Goal: Task Accomplishment & Management: Use online tool/utility

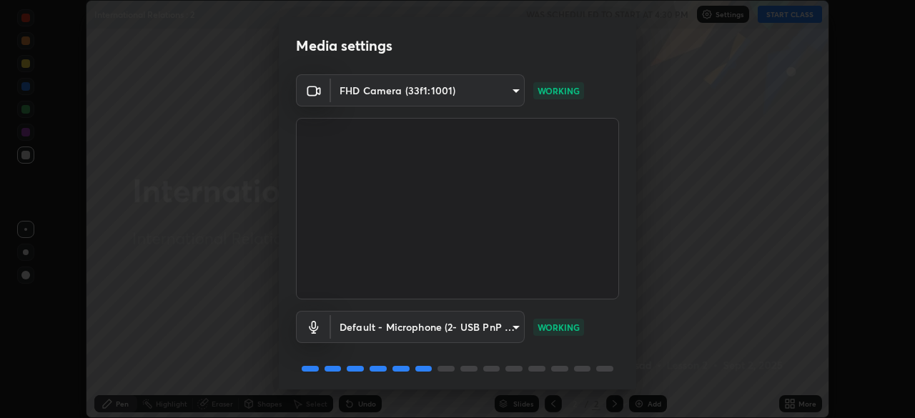
scroll to position [51, 0]
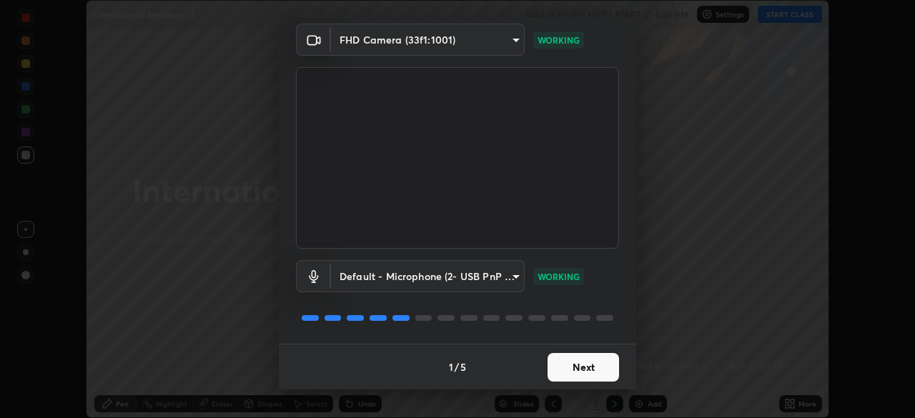
click at [568, 365] on button "Next" at bounding box center [583, 367] width 71 height 29
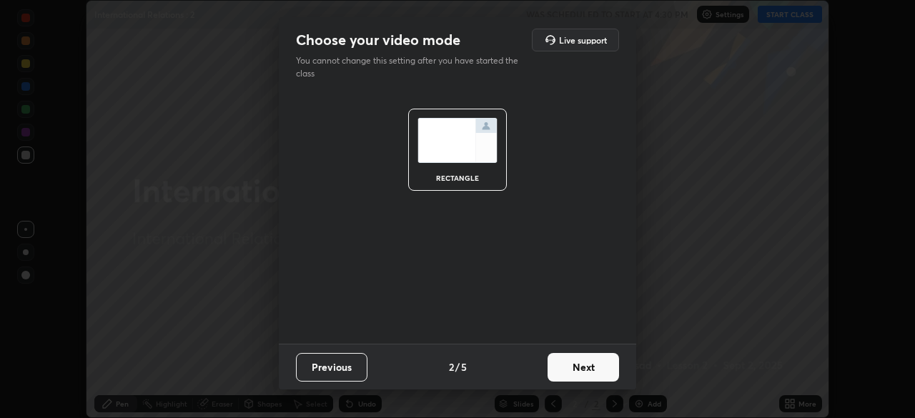
click at [576, 364] on button "Next" at bounding box center [583, 367] width 71 height 29
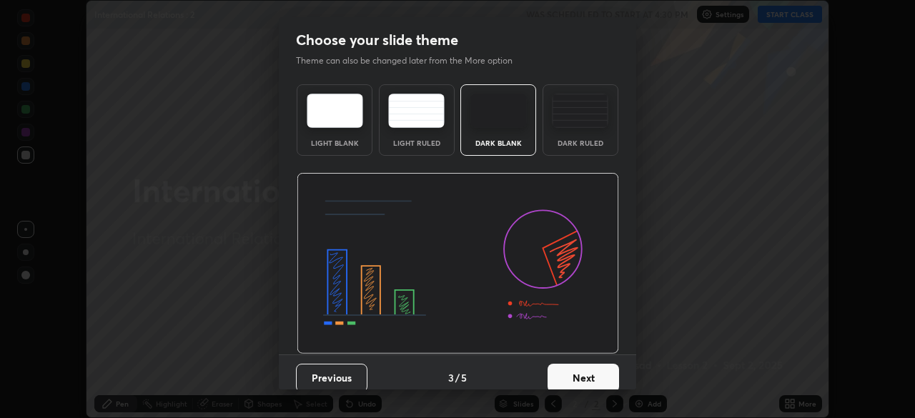
scroll to position [11, 0]
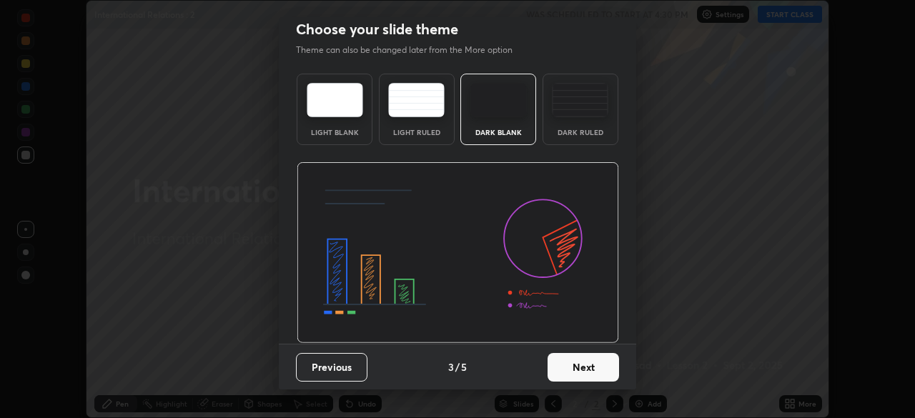
click at [578, 365] on button "Next" at bounding box center [583, 367] width 71 height 29
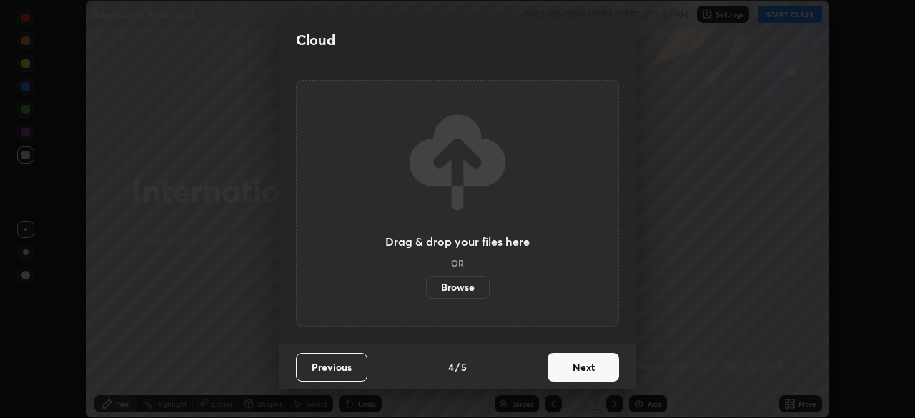
scroll to position [0, 0]
click at [575, 362] on button "Next" at bounding box center [583, 367] width 71 height 29
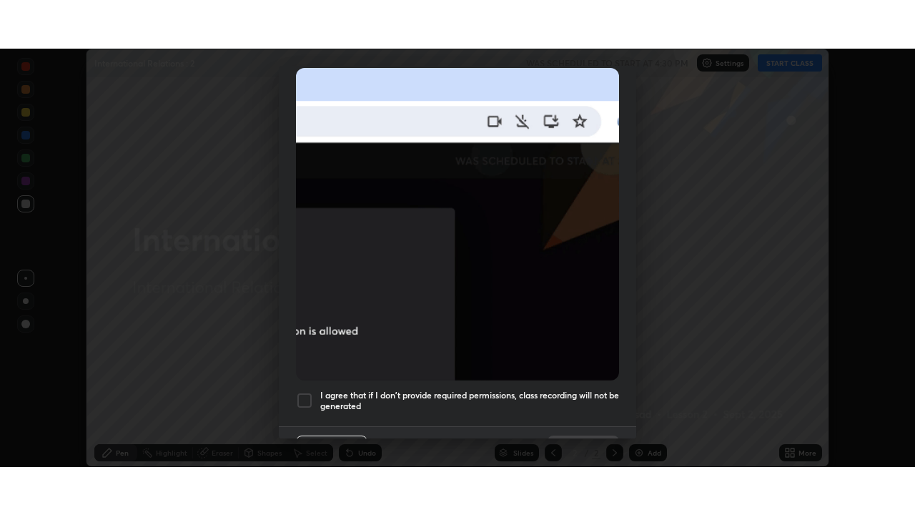
scroll to position [342, 0]
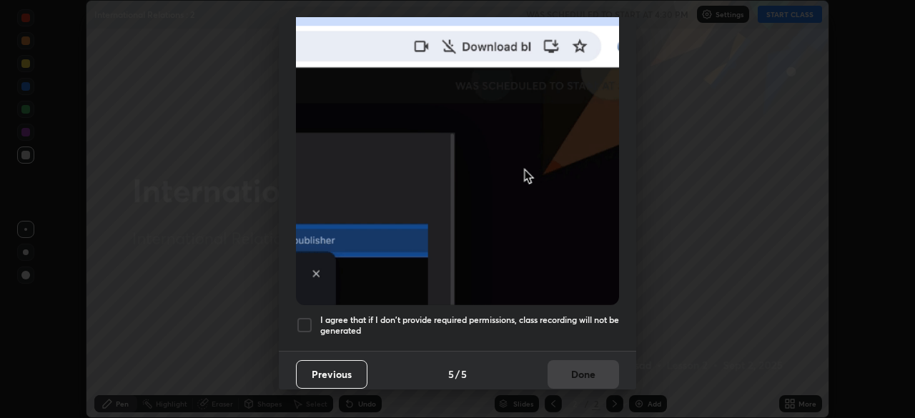
click at [301, 318] on div at bounding box center [304, 325] width 17 height 17
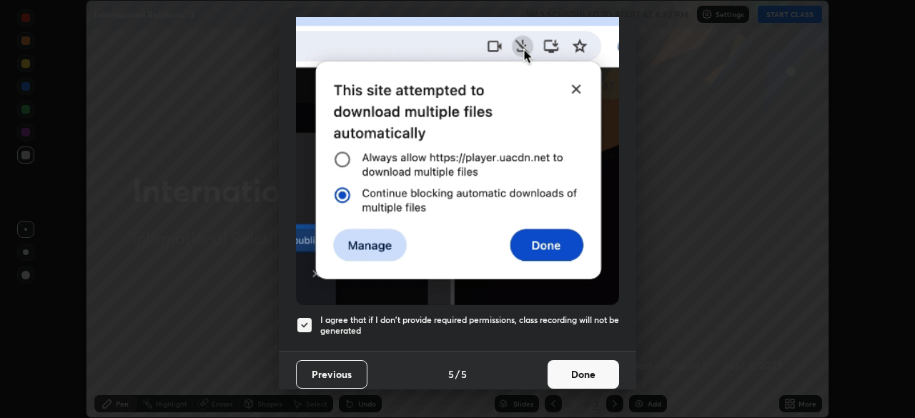
click at [581, 365] on button "Done" at bounding box center [583, 374] width 71 height 29
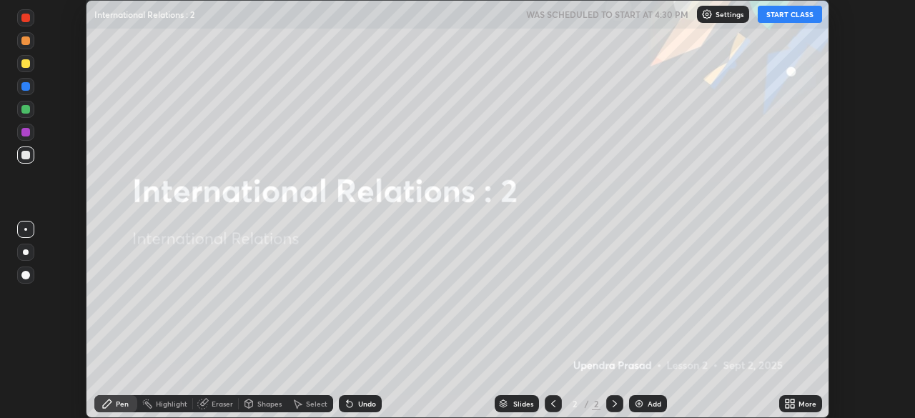
click at [788, 401] on icon at bounding box center [788, 402] width 4 height 4
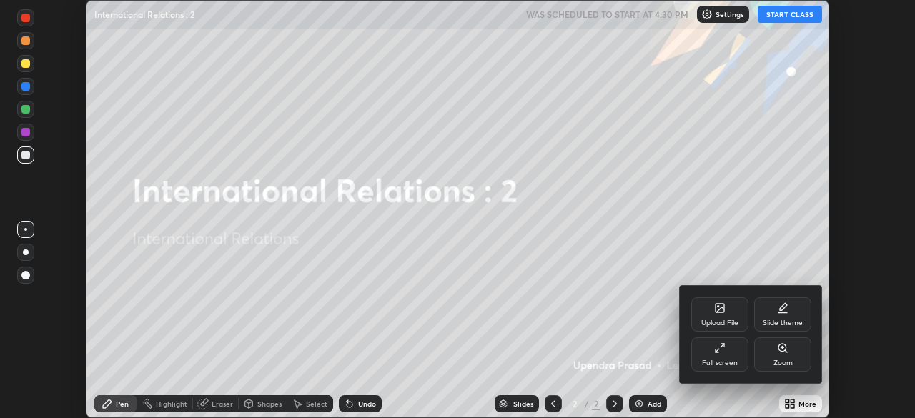
click at [723, 318] on div "Upload File" at bounding box center [719, 314] width 57 height 34
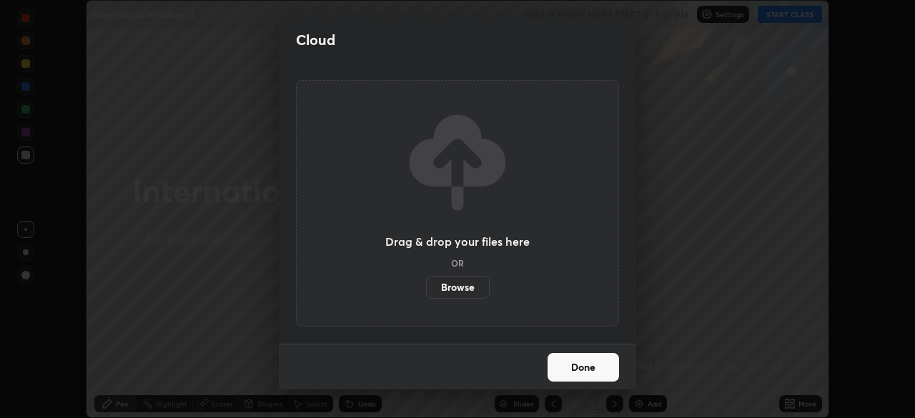
click at [465, 284] on label "Browse" at bounding box center [458, 287] width 64 height 23
click at [426, 284] on input "Browse" at bounding box center [426, 287] width 0 height 23
click at [585, 362] on button "Done" at bounding box center [583, 367] width 71 height 29
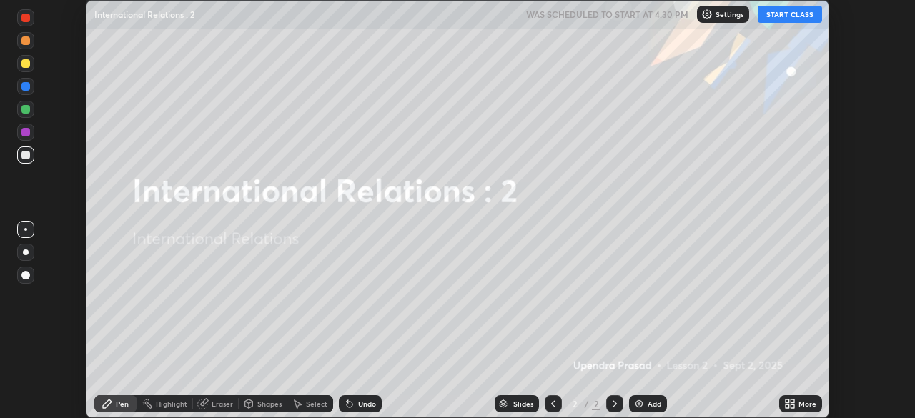
click at [788, 402] on icon at bounding box center [788, 402] width 4 height 4
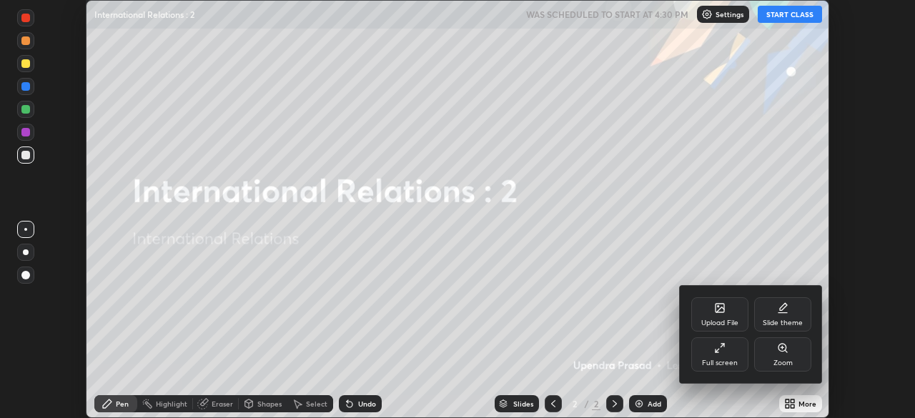
click at [720, 310] on icon at bounding box center [720, 309] width 8 height 5
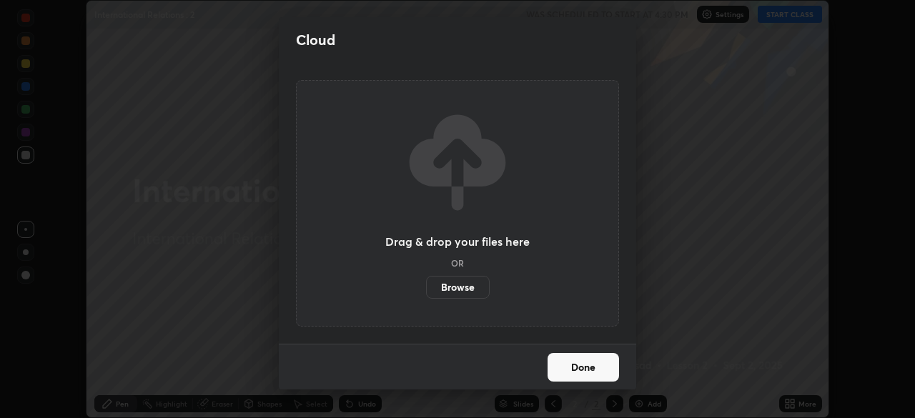
click at [470, 289] on label "Browse" at bounding box center [458, 287] width 64 height 23
click at [426, 289] on input "Browse" at bounding box center [426, 287] width 0 height 23
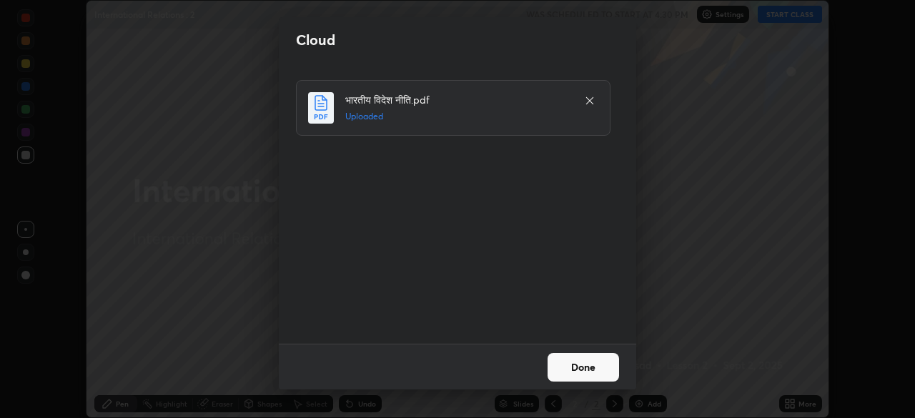
click at [581, 361] on button "Done" at bounding box center [583, 367] width 71 height 29
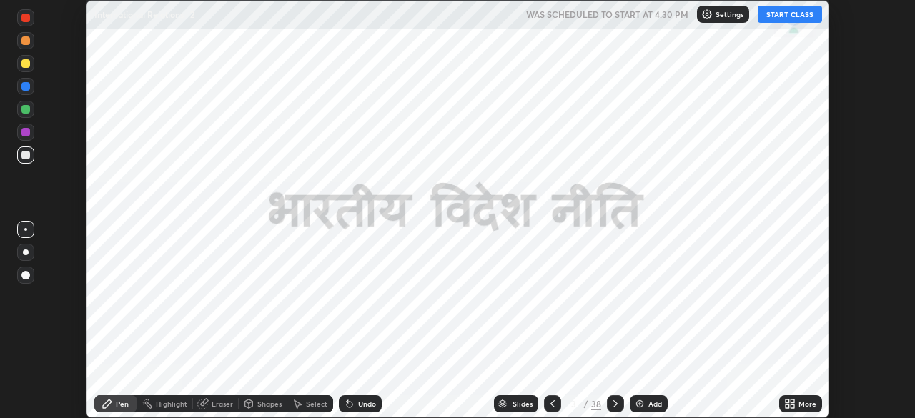
click at [787, 401] on icon at bounding box center [788, 402] width 4 height 4
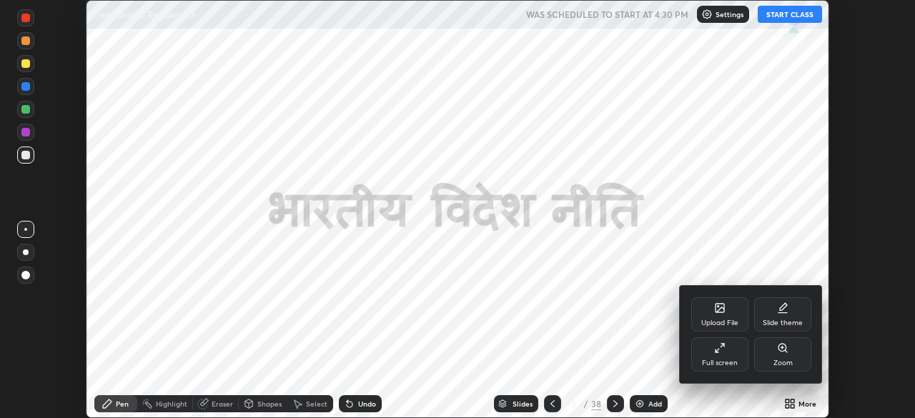
click at [721, 352] on icon at bounding box center [719, 347] width 11 height 11
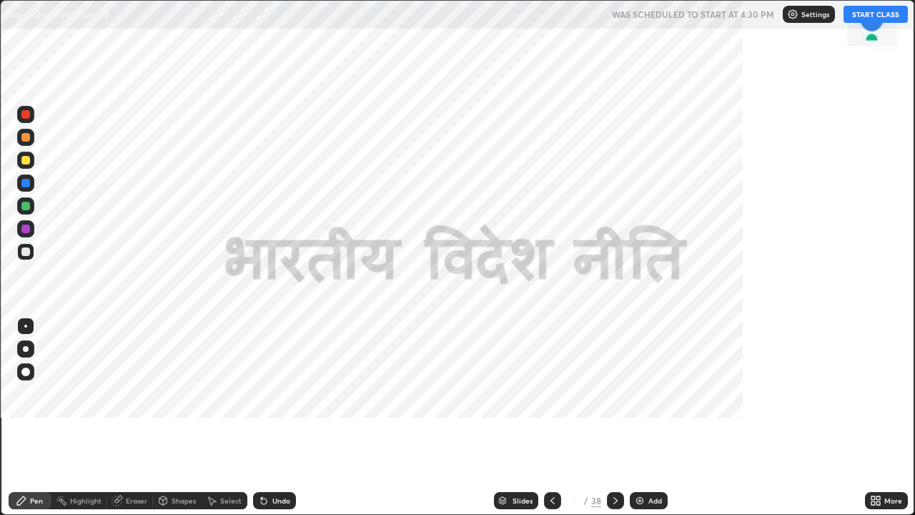
scroll to position [515, 915]
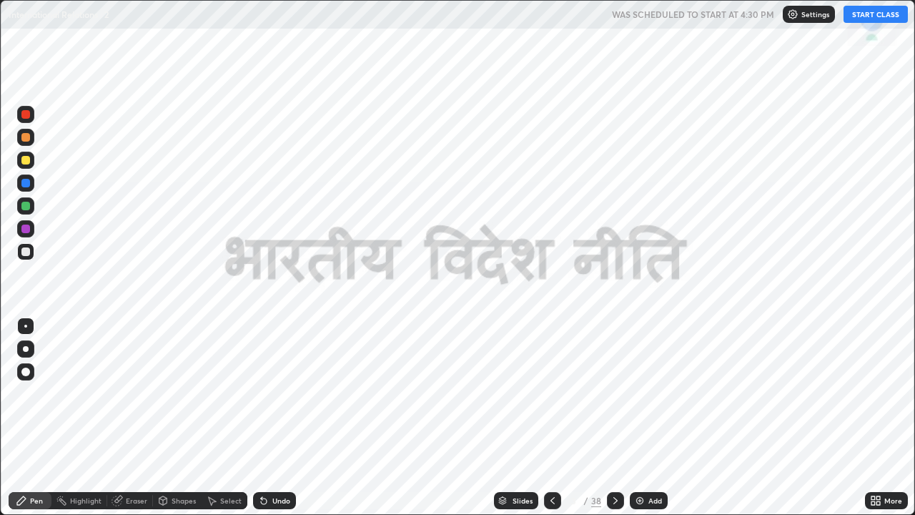
click at [883, 17] on button "START CLASS" at bounding box center [875, 14] width 64 height 17
click at [615, 417] on icon at bounding box center [615, 500] width 11 height 11
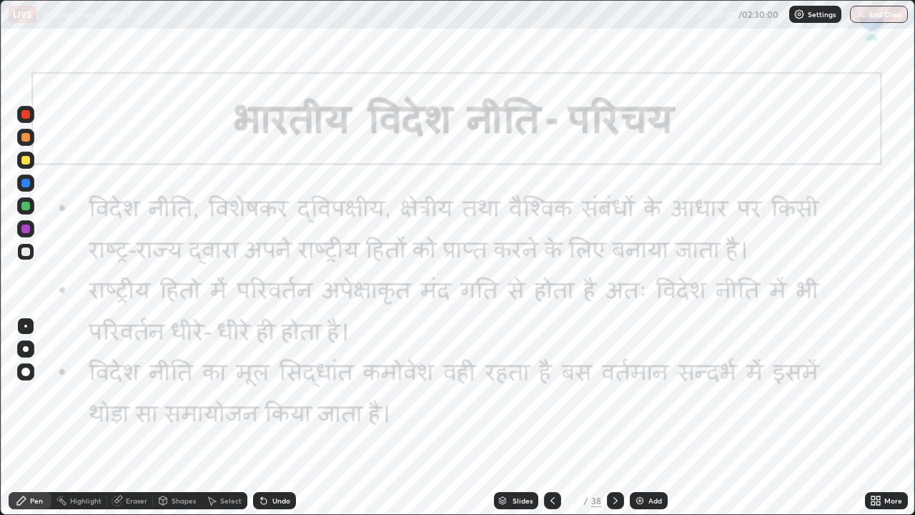
click at [612, 417] on icon at bounding box center [615, 500] width 11 height 11
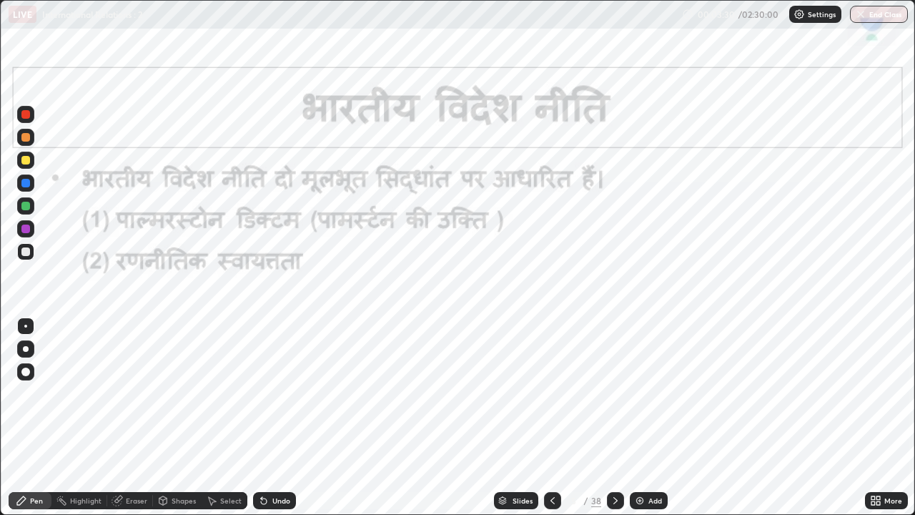
click at [31, 114] on div at bounding box center [25, 114] width 17 height 17
click at [613, 417] on icon at bounding box center [615, 500] width 4 height 7
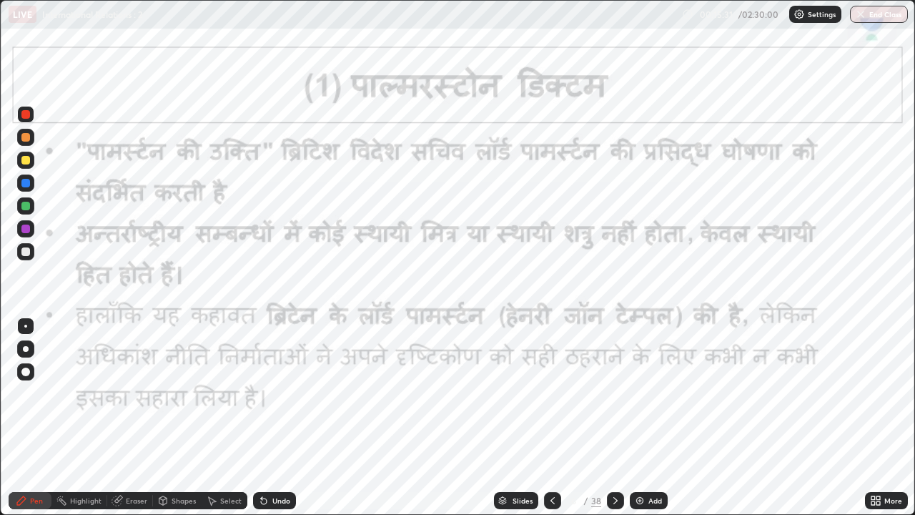
click at [612, 417] on icon at bounding box center [615, 500] width 11 height 11
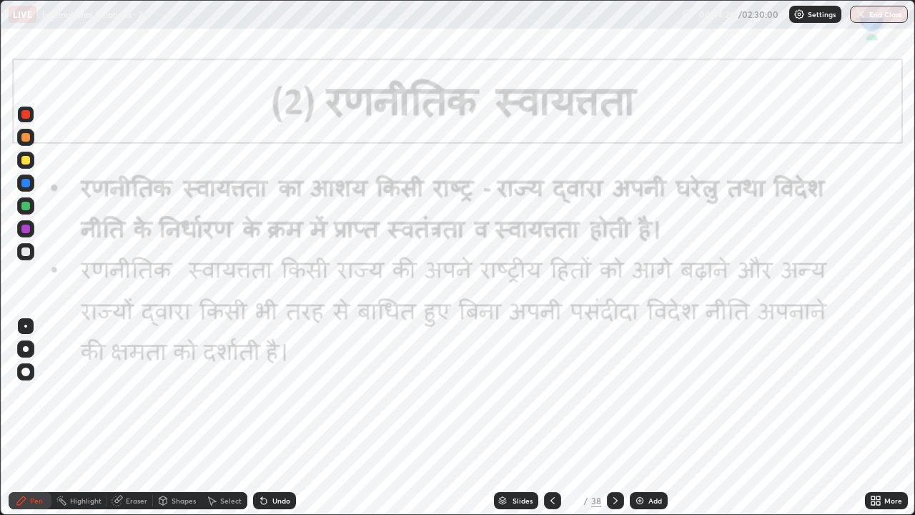
click at [612, 417] on icon at bounding box center [615, 500] width 11 height 11
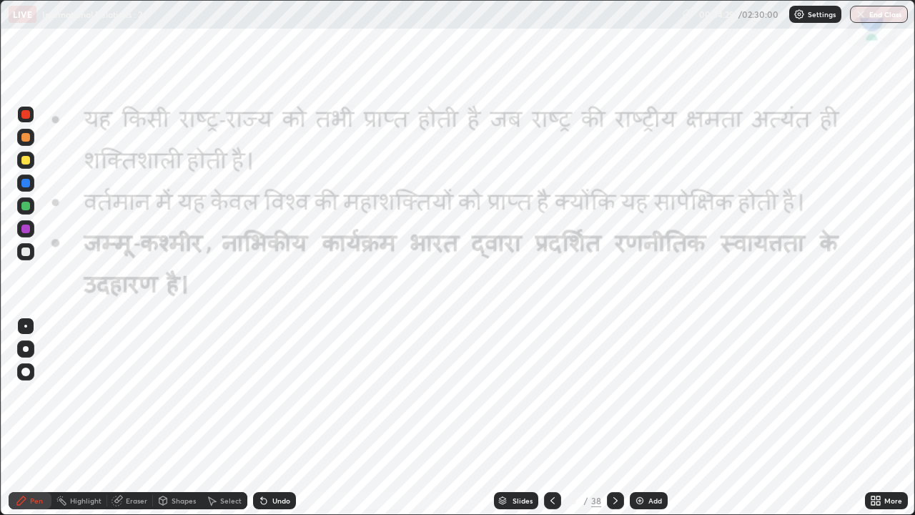
click at [615, 417] on icon at bounding box center [615, 500] width 11 height 11
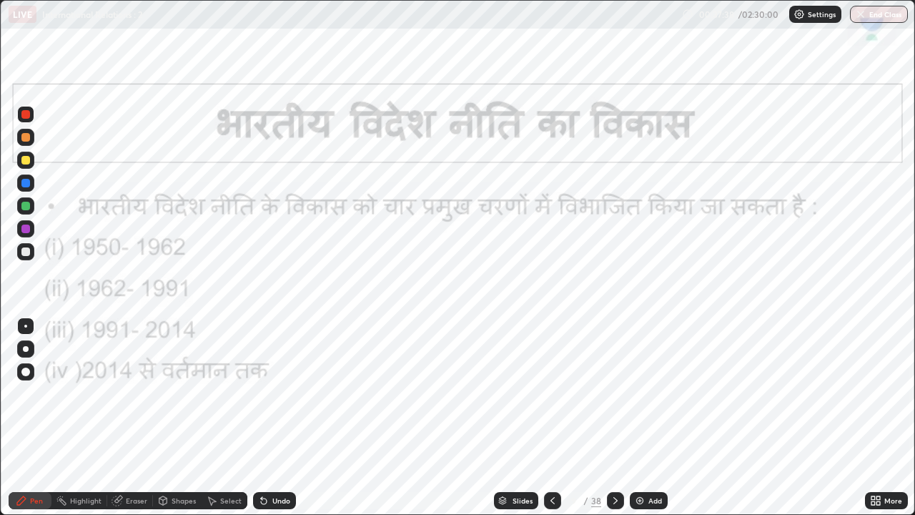
click at [613, 417] on icon at bounding box center [615, 500] width 11 height 11
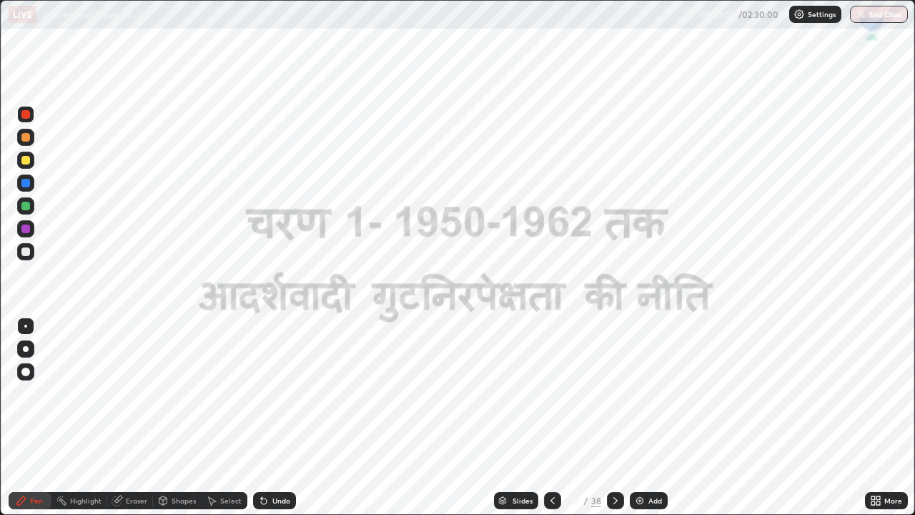
click at [614, 417] on icon at bounding box center [615, 500] width 11 height 11
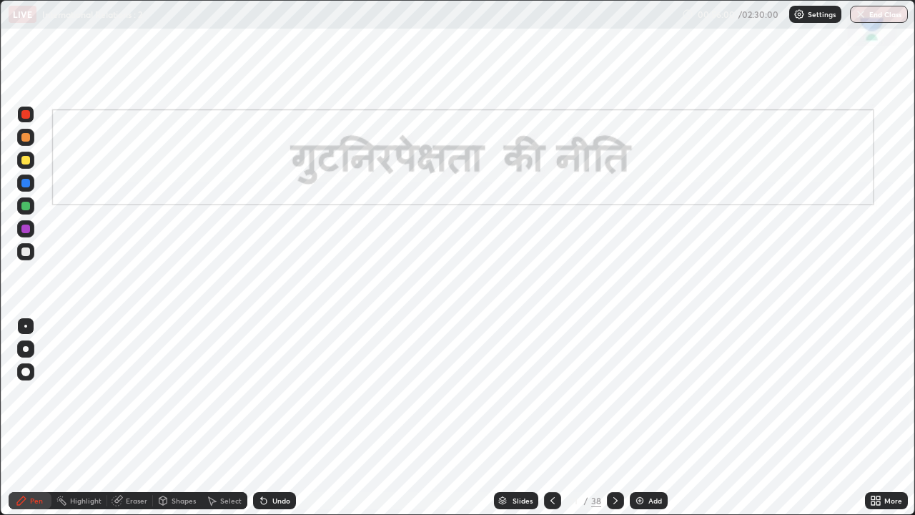
click at [611, 417] on icon at bounding box center [615, 500] width 11 height 11
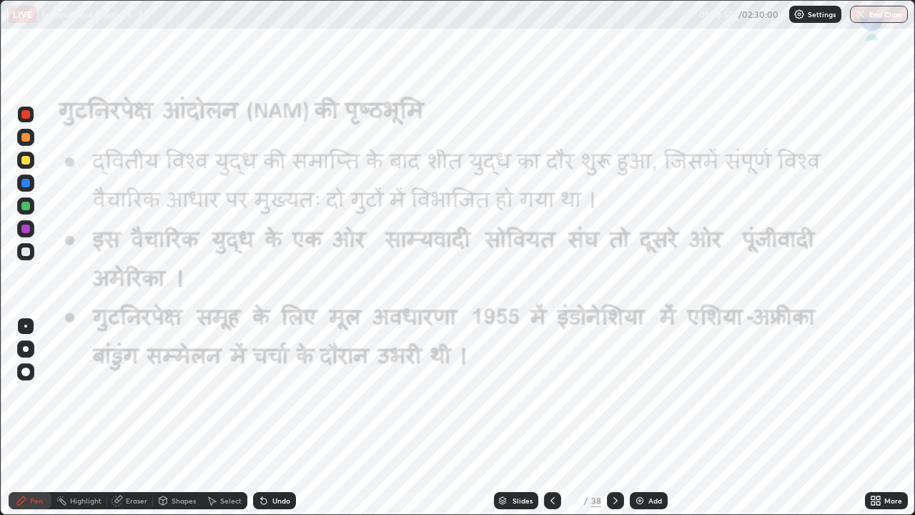
click at [613, 417] on icon at bounding box center [615, 500] width 11 height 11
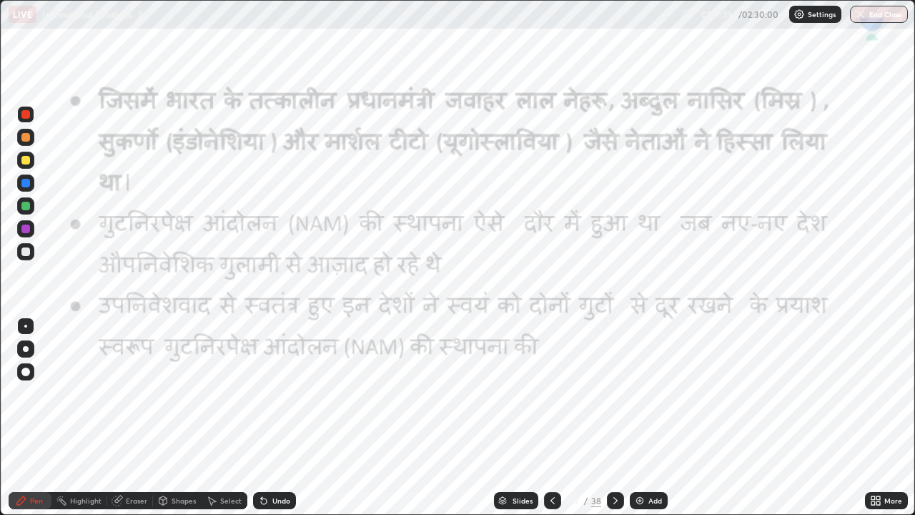
click at [615, 417] on icon at bounding box center [615, 500] width 11 height 11
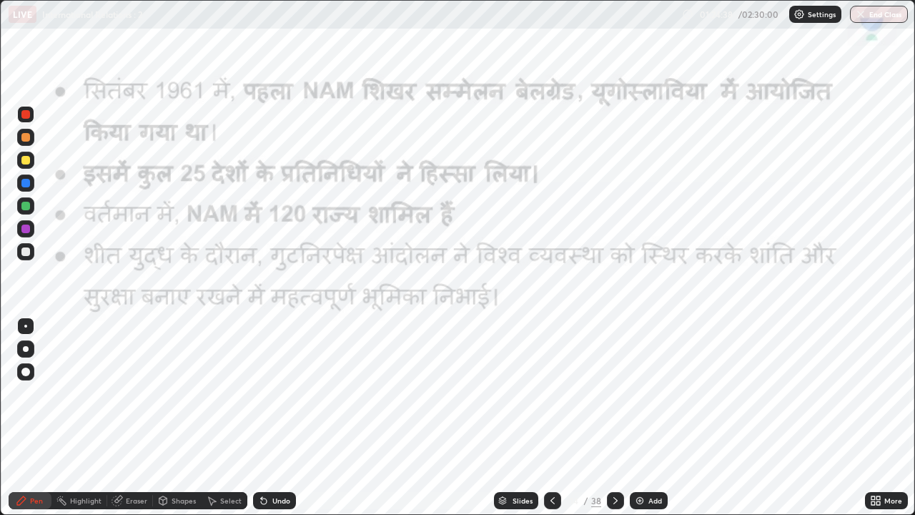
click at [613, 417] on icon at bounding box center [615, 500] width 11 height 11
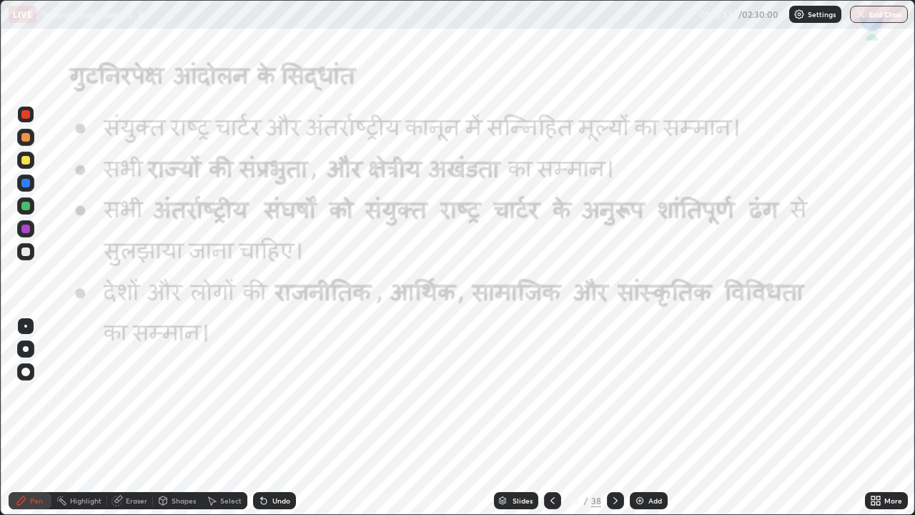
click at [619, 417] on div at bounding box center [615, 500] width 17 height 29
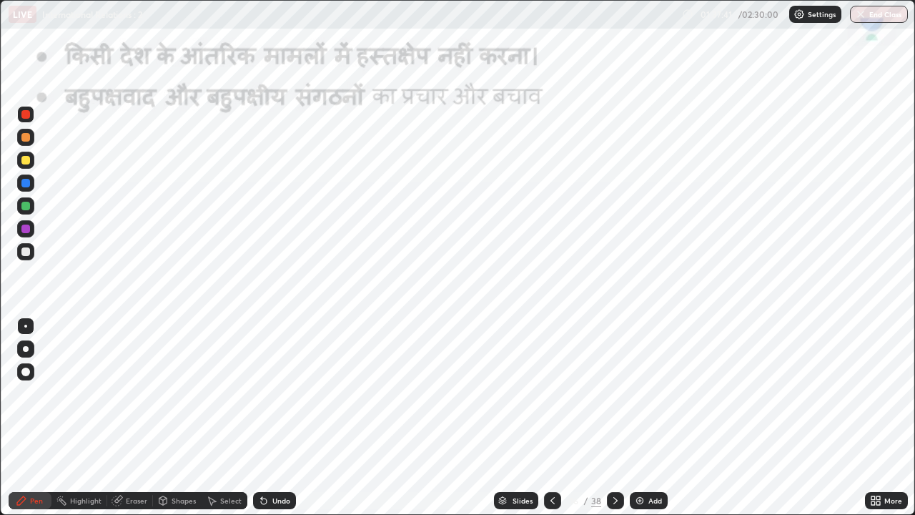
click at [615, 417] on icon at bounding box center [615, 500] width 11 height 11
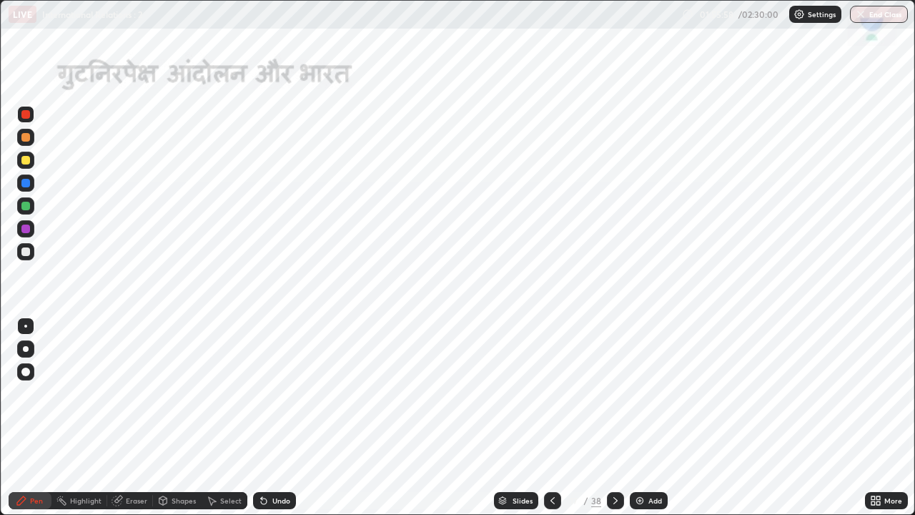
click at [553, 417] on icon at bounding box center [552, 500] width 11 height 11
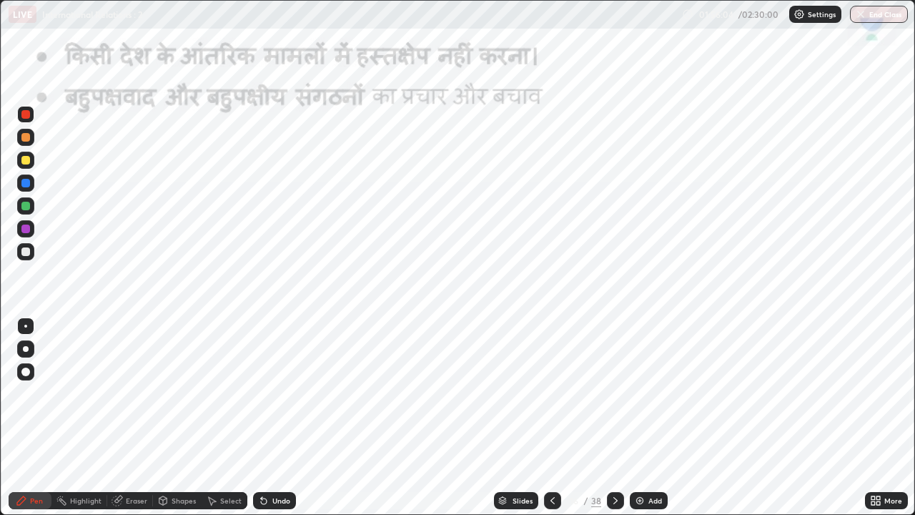
click at [553, 417] on icon at bounding box center [552, 500] width 11 height 11
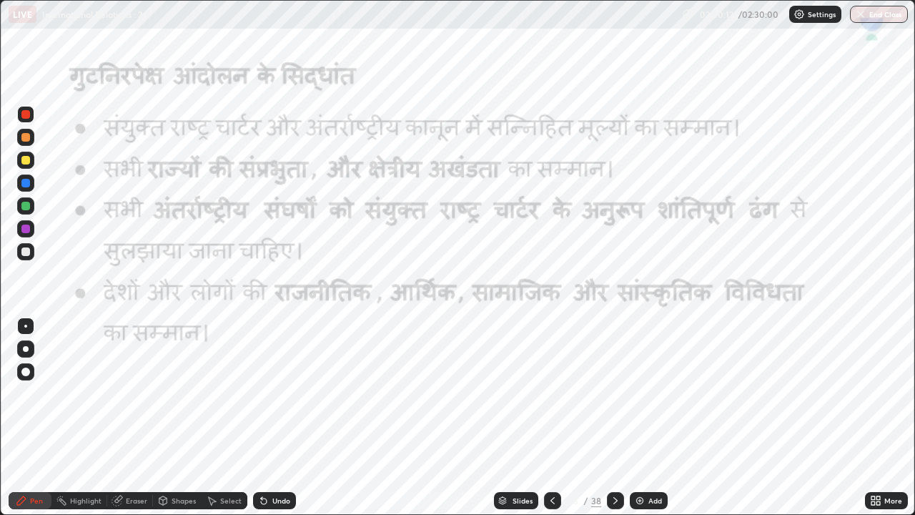
click at [613, 417] on icon at bounding box center [615, 500] width 11 height 11
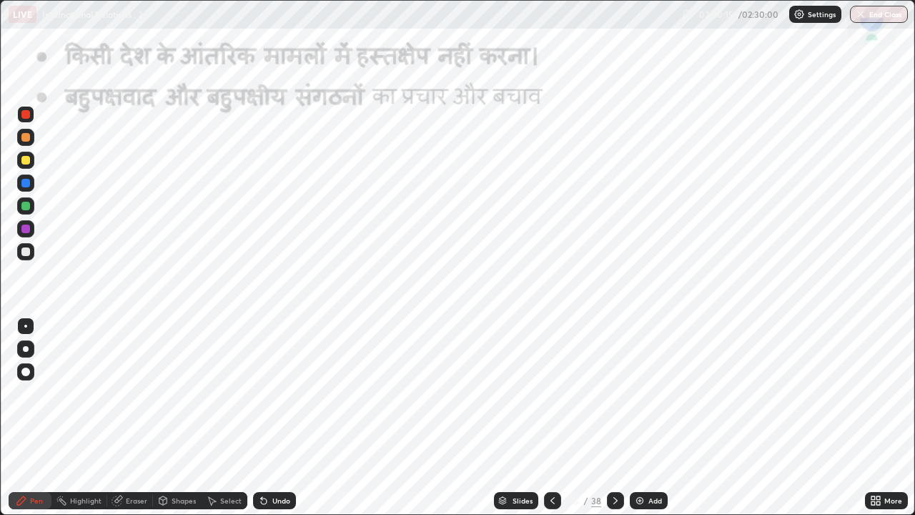
click at [616, 417] on icon at bounding box center [615, 500] width 11 height 11
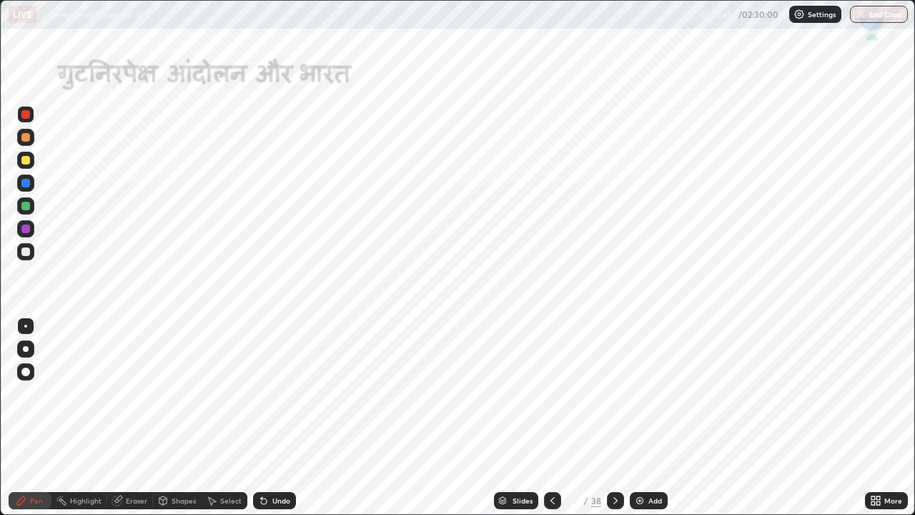
click at [615, 417] on icon at bounding box center [615, 500] width 11 height 11
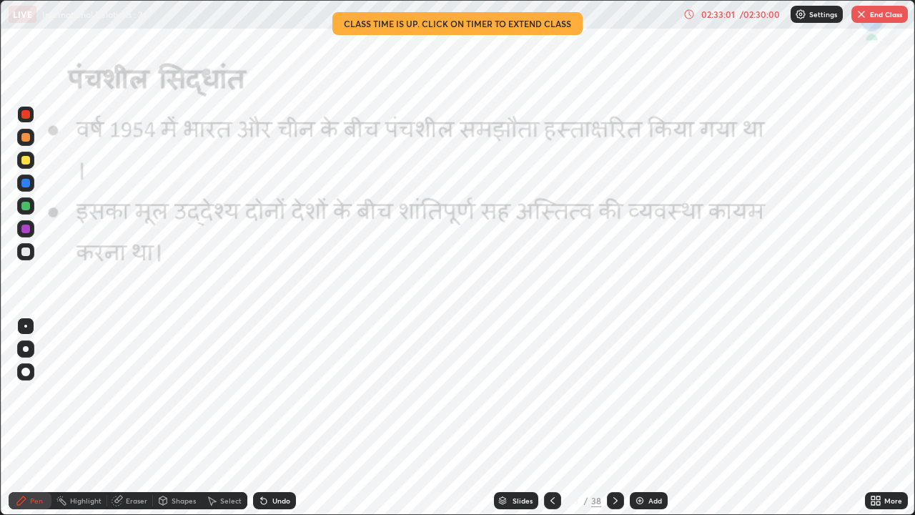
click at [615, 417] on icon at bounding box center [615, 500] width 4 height 7
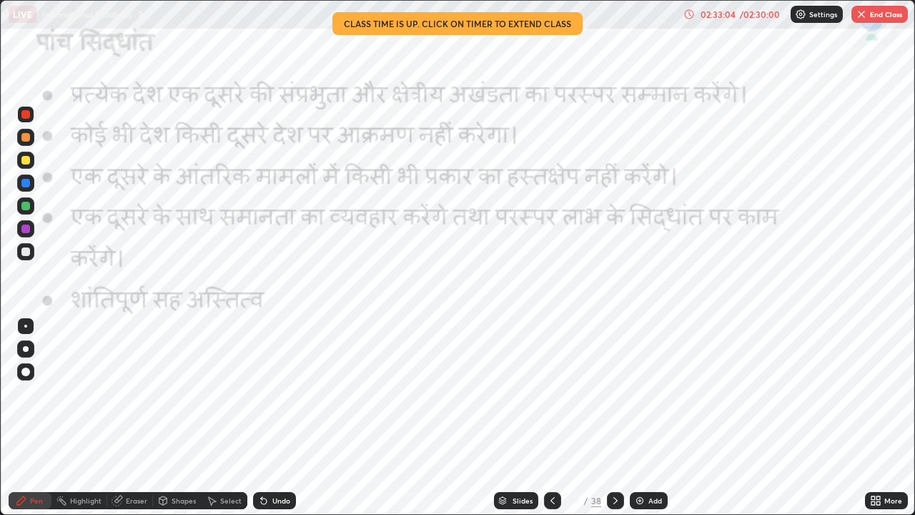
click at [613, 417] on icon at bounding box center [615, 500] width 11 height 11
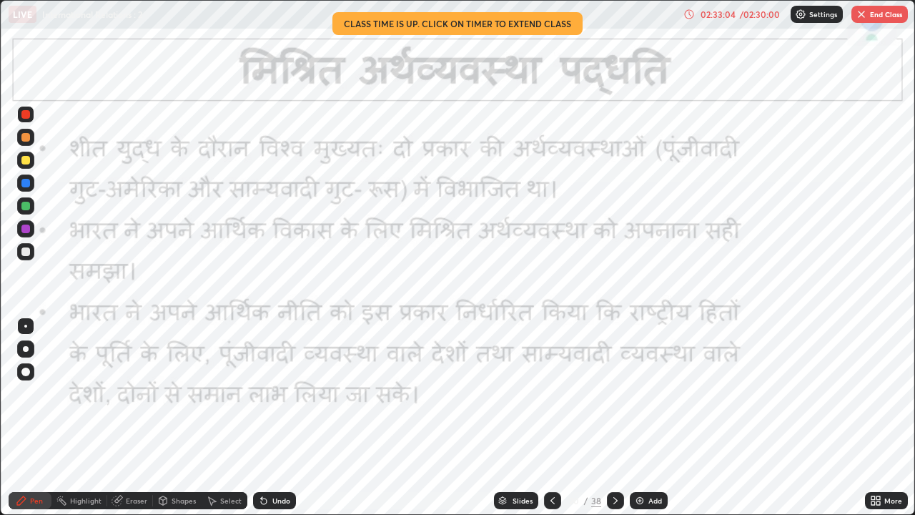
click at [613, 417] on icon at bounding box center [615, 500] width 11 height 11
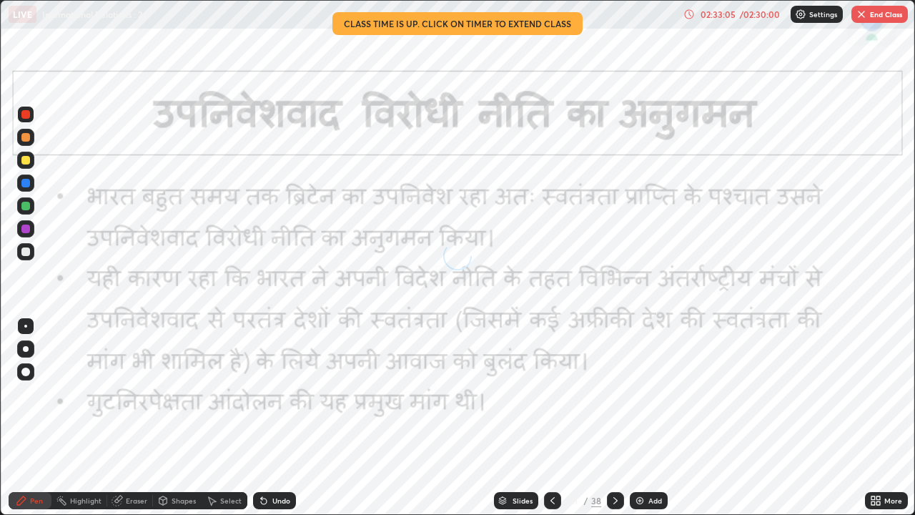
click at [613, 417] on icon at bounding box center [615, 500] width 11 height 11
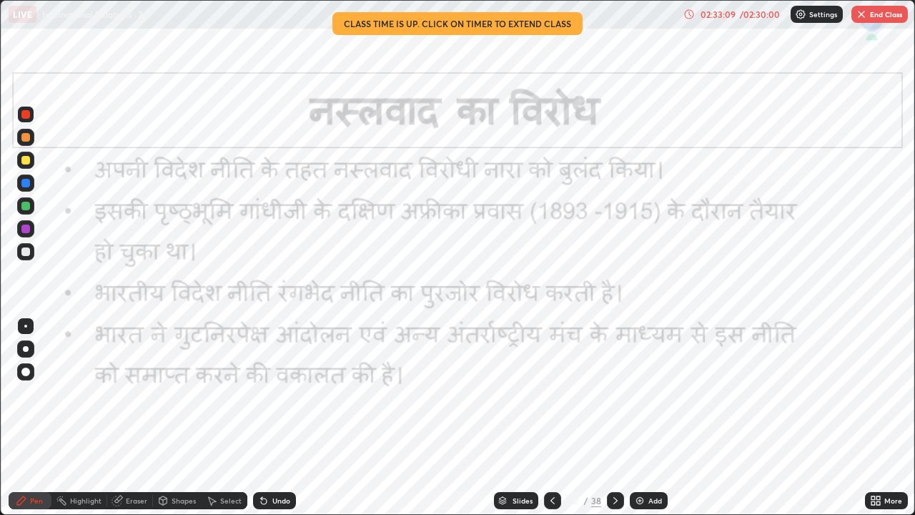
click at [551, 417] on icon at bounding box center [552, 500] width 11 height 11
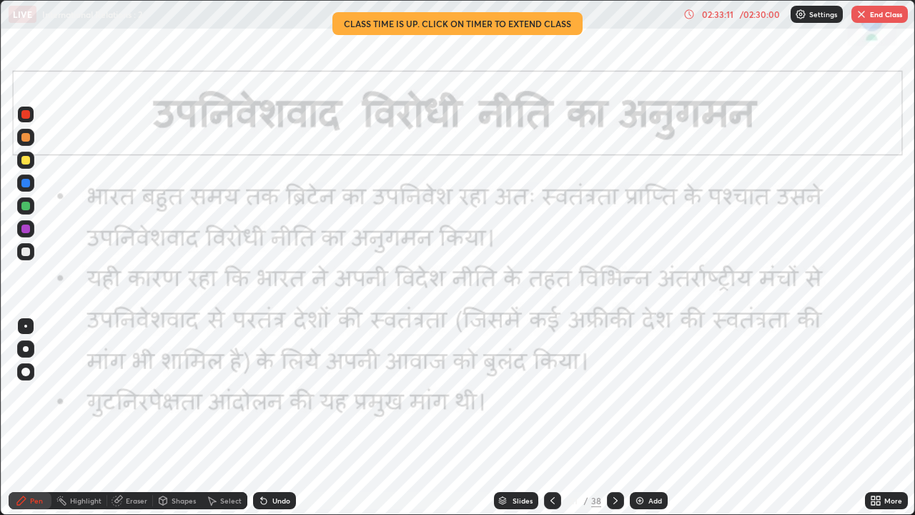
click at [613, 417] on icon at bounding box center [615, 500] width 11 height 11
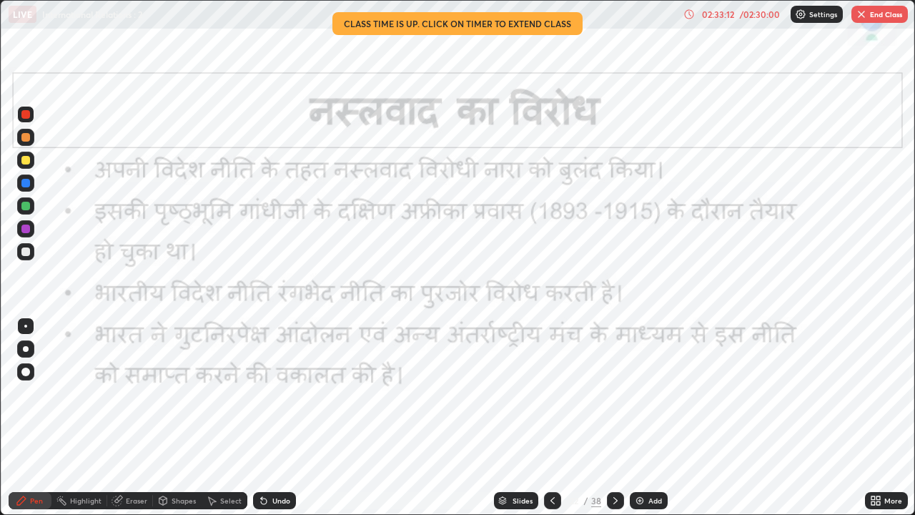
click at [613, 417] on icon at bounding box center [615, 500] width 11 height 11
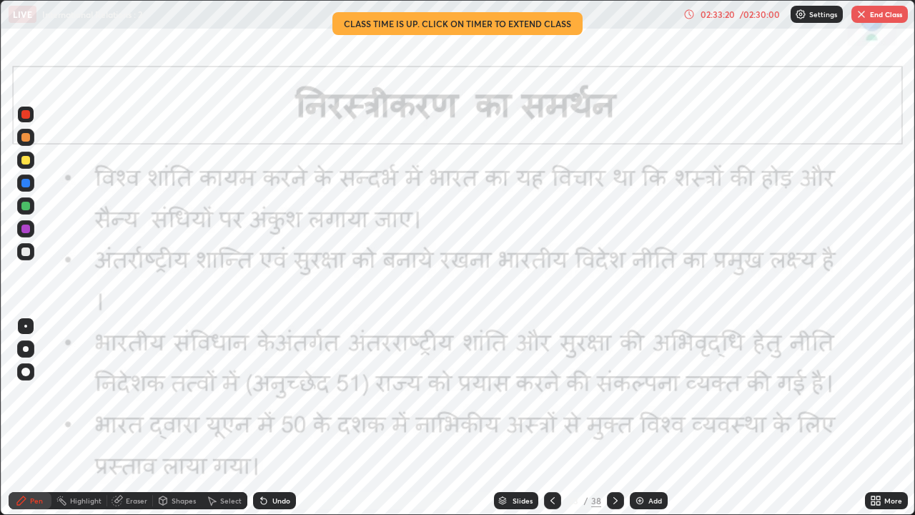
click at [880, 17] on button "End Class" at bounding box center [879, 14] width 56 height 17
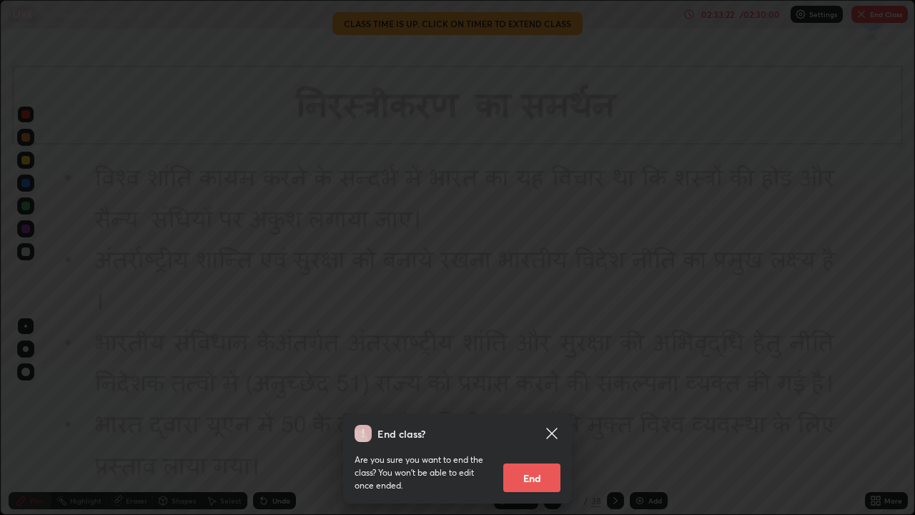
click at [535, 417] on button "End" at bounding box center [531, 477] width 57 height 29
